Goal: Information Seeking & Learning: Understand process/instructions

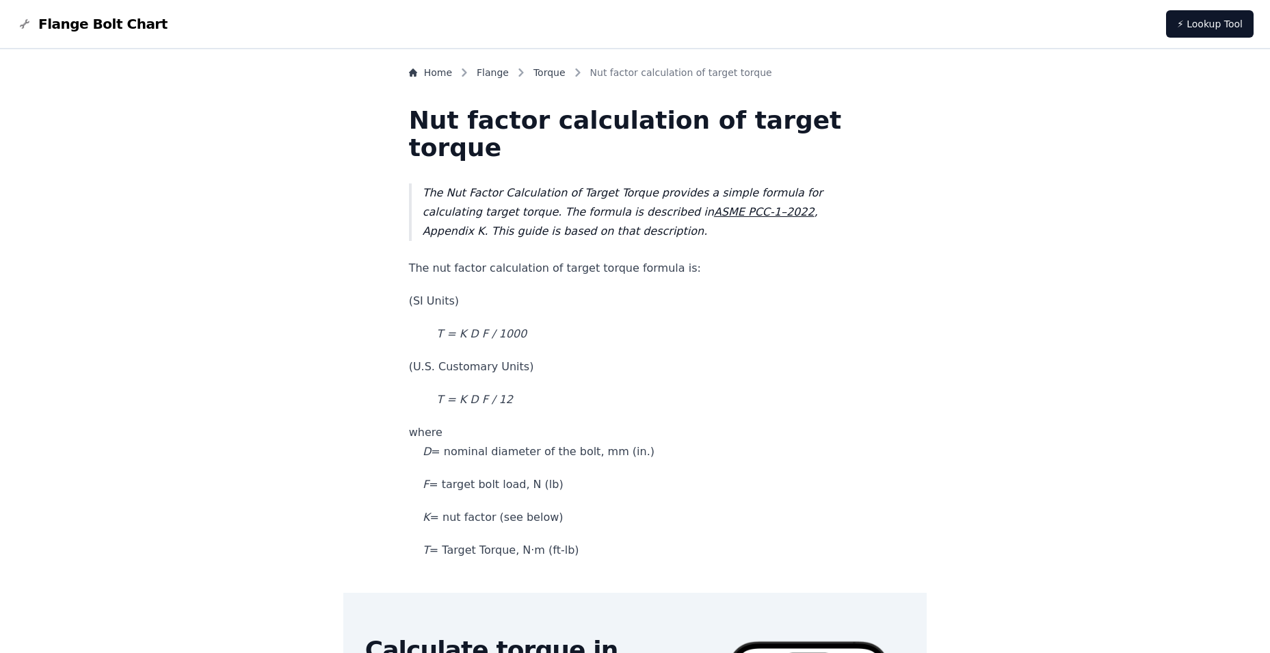
click at [429, 484] on em "F" at bounding box center [426, 484] width 6 height 13
drag, startPoint x: 597, startPoint y: 553, endPoint x: 442, endPoint y: 441, distance: 191.4
drag, startPoint x: 442, startPoint y: 441, endPoint x: 463, endPoint y: 454, distance: 24.9
click at [463, 454] on p "where D = nominal diameter of the bolt, mm (in.)" at bounding box center [635, 442] width 453 height 38
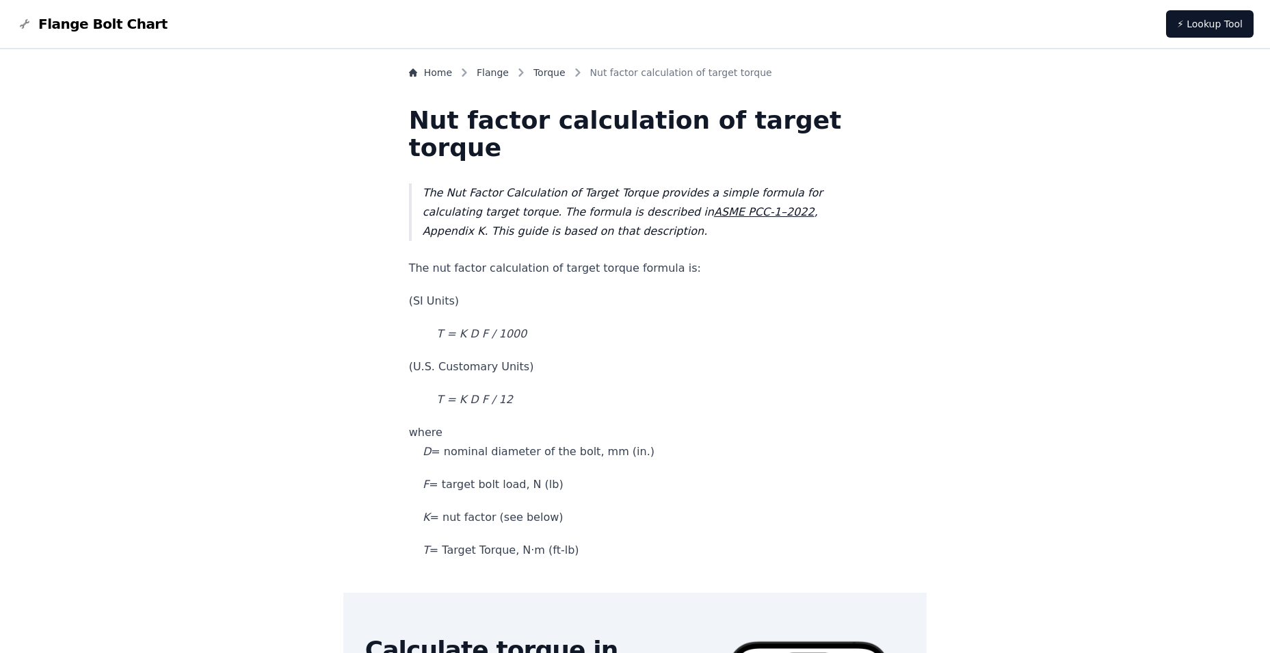
drag, startPoint x: 458, startPoint y: 452, endPoint x: 595, endPoint y: 551, distance: 169.6
drag, startPoint x: 595, startPoint y: 551, endPoint x: 626, endPoint y: 551, distance: 30.8
click at [636, 545] on p "T = Target Torque, N·m (ft-lb)" at bounding box center [635, 549] width 453 height 19
drag, startPoint x: 597, startPoint y: 549, endPoint x: 455, endPoint y: 442, distance: 177.3
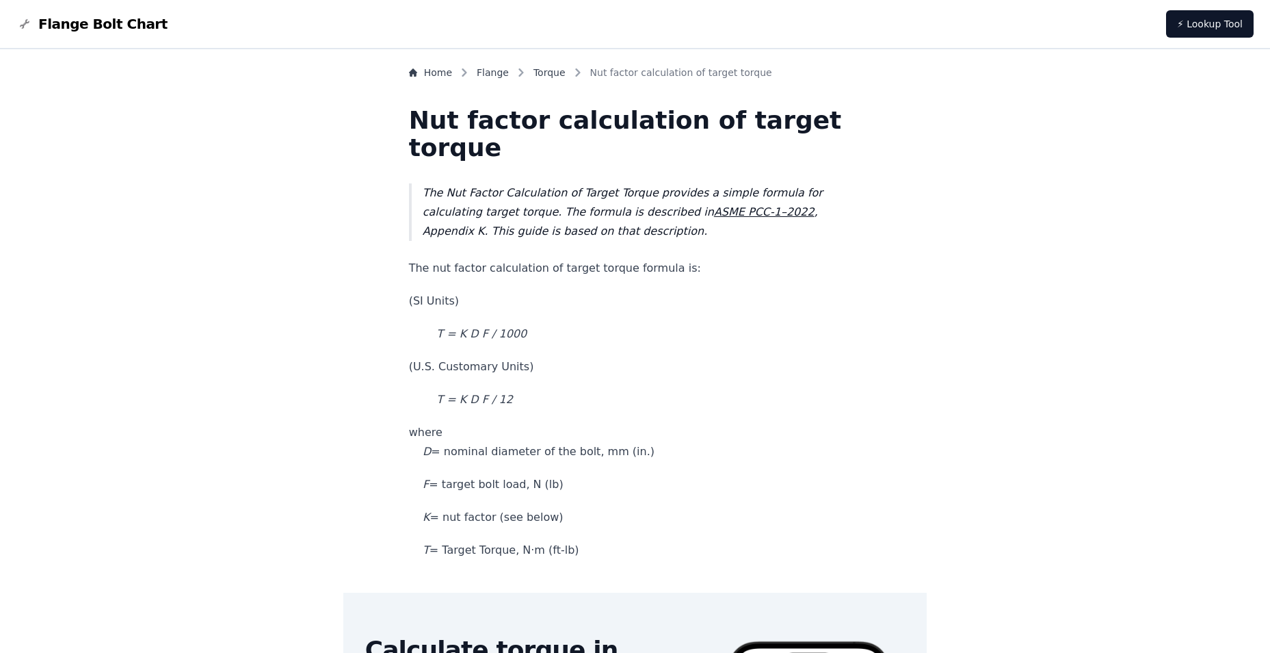
drag, startPoint x: 455, startPoint y: 442, endPoint x: 607, endPoint y: 511, distance: 166.9
click at [607, 511] on p "K = nut factor (see below)" at bounding box center [635, 517] width 453 height 19
